Goal: Task Accomplishment & Management: Manage account settings

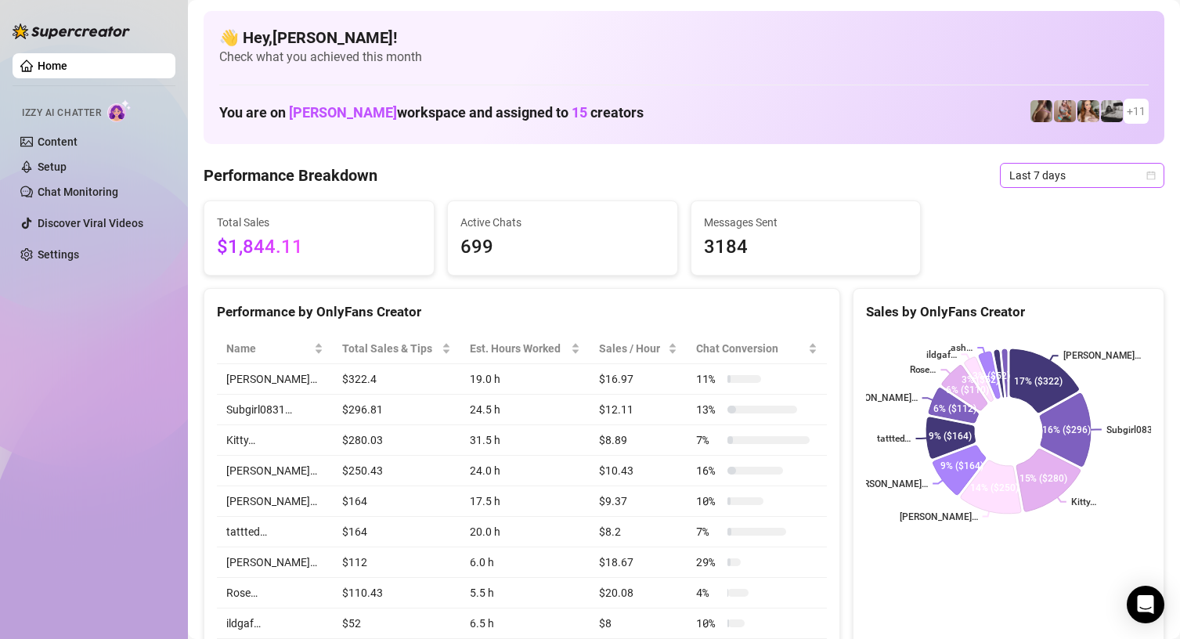
click at [1105, 183] on span "Last 7 days" at bounding box center [1082, 175] width 146 height 23
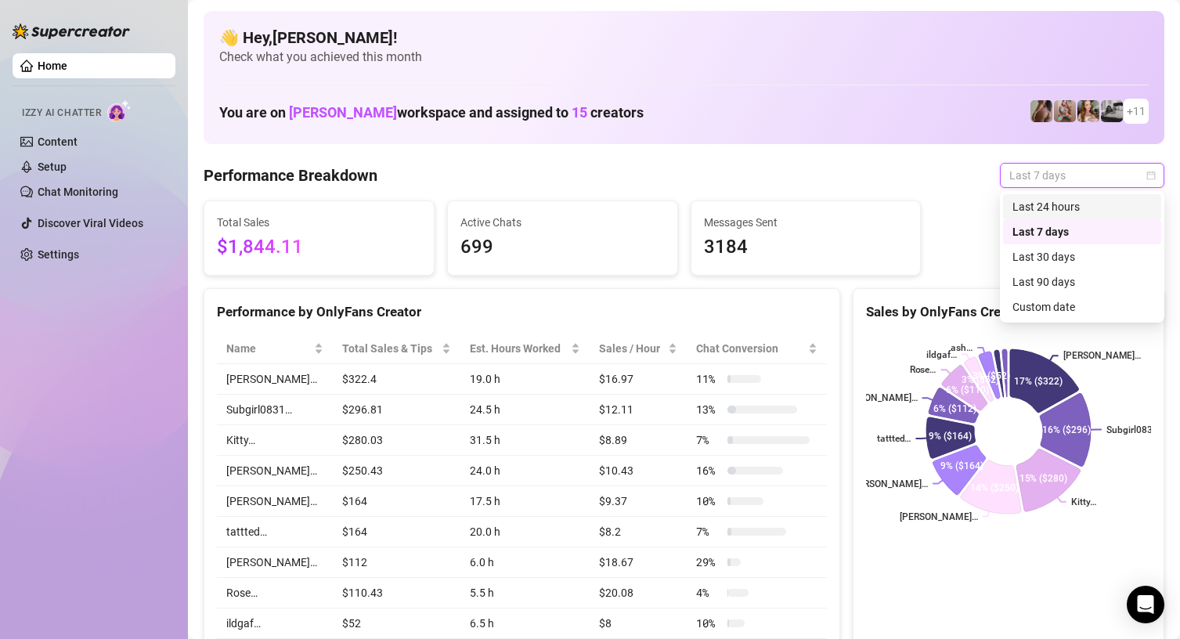
click at [1082, 200] on div "Last 24 hours" at bounding box center [1081, 206] width 139 height 17
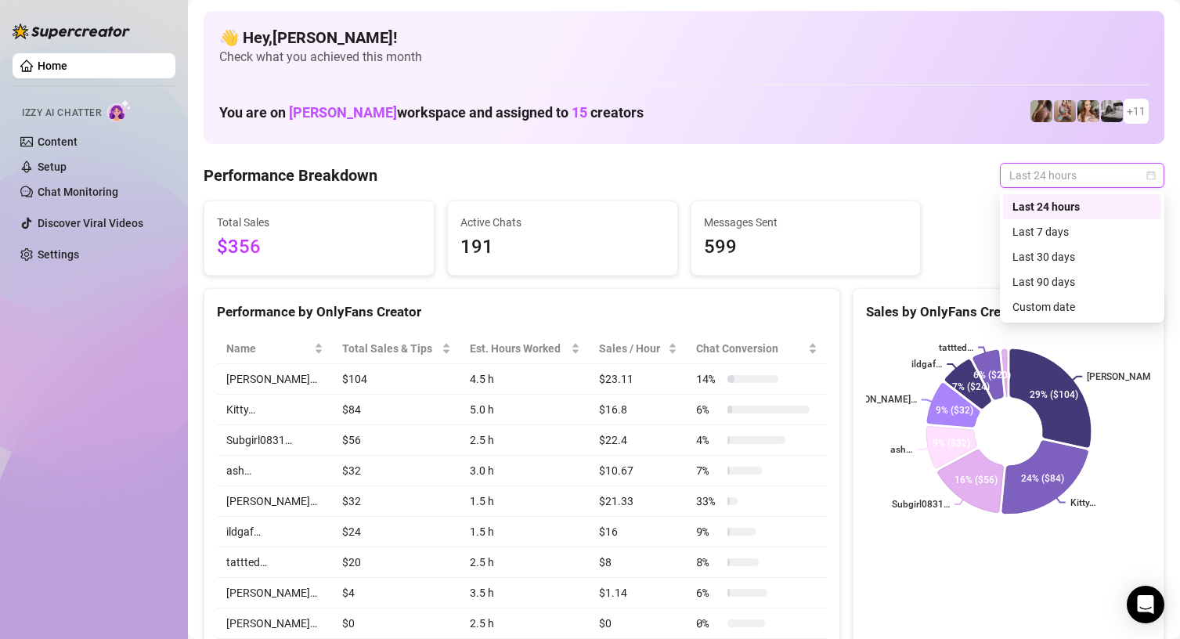
click at [1073, 182] on span "Last 24 hours" at bounding box center [1082, 175] width 146 height 23
click at [1056, 226] on div "Last 7 days" at bounding box center [1081, 231] width 139 height 17
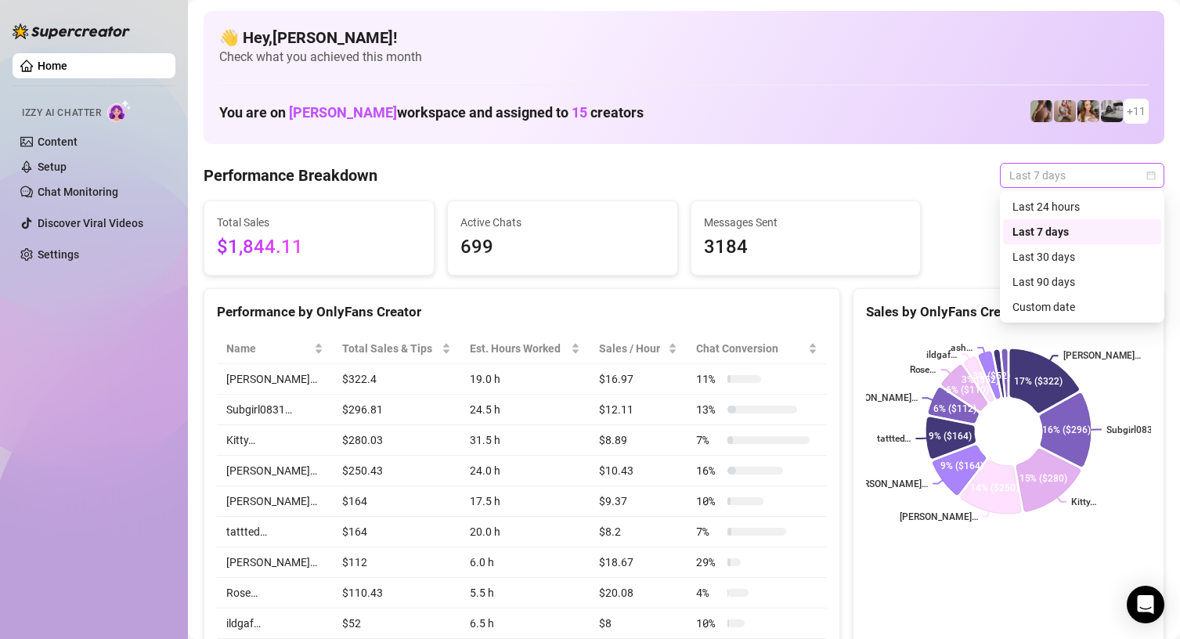
click at [1073, 182] on span "Last 7 days" at bounding box center [1082, 175] width 146 height 23
click at [1048, 251] on div "Last 30 days" at bounding box center [1081, 256] width 139 height 17
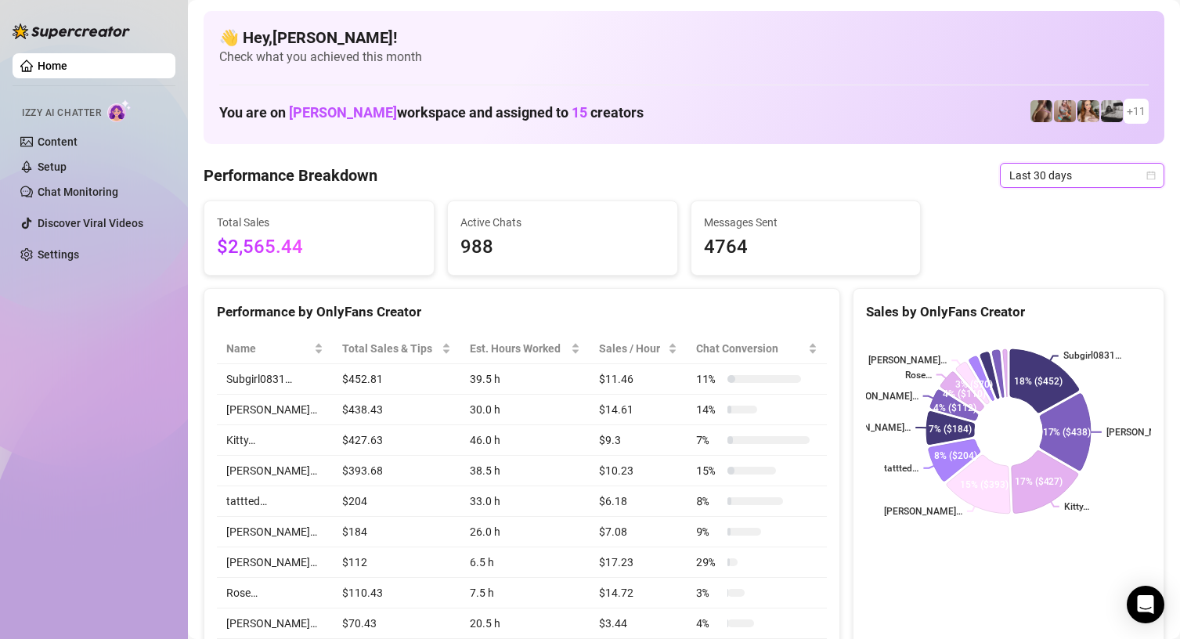
click at [1080, 177] on span "Last 30 days" at bounding box center [1082, 175] width 146 height 23
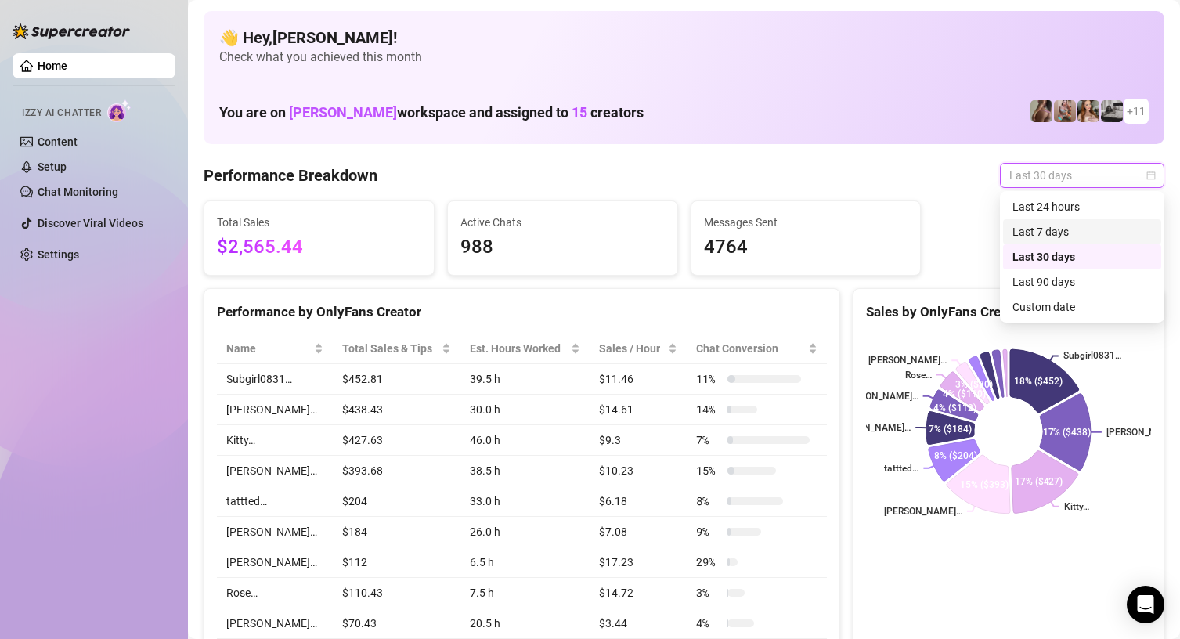
click at [1060, 232] on div "Last 7 days" at bounding box center [1081, 231] width 139 height 17
